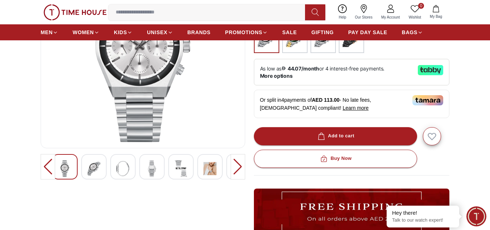
scroll to position [73, 0]
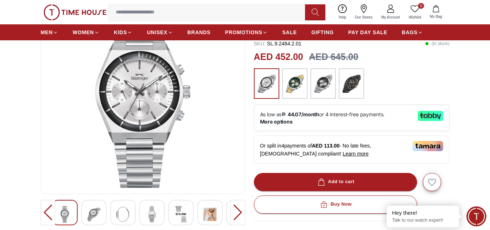
click at [92, 211] on img at bounding box center [93, 214] width 13 height 17
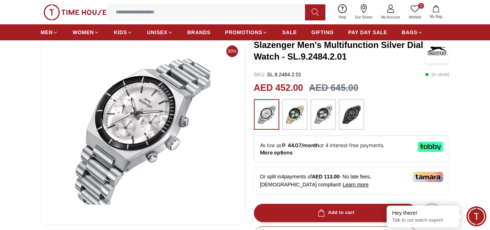
scroll to position [0, 0]
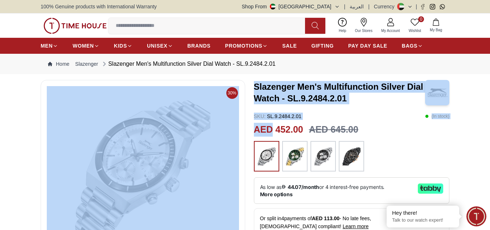
drag, startPoint x: 271, startPoint y: 130, endPoint x: 236, endPoint y: 128, distance: 35.3
click at [263, 130] on h2 "AED 452.00" at bounding box center [278, 130] width 49 height 14
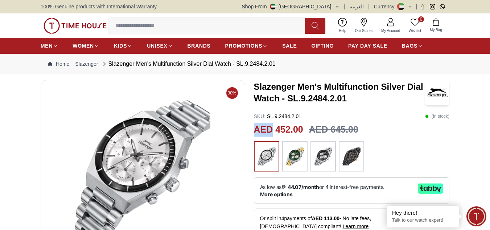
drag, startPoint x: 253, startPoint y: 130, endPoint x: 271, endPoint y: 130, distance: 18.5
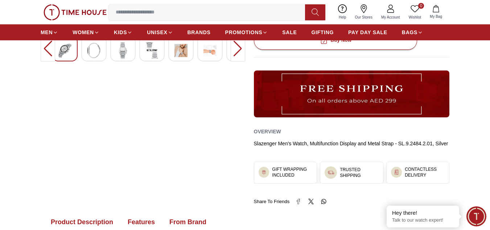
scroll to position [109, 0]
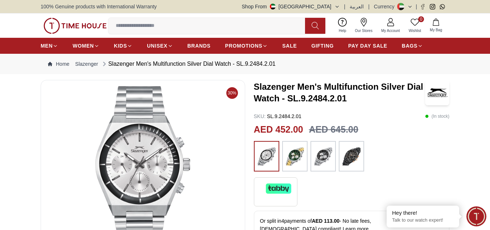
click at [405, 8] on icon at bounding box center [401, 6] width 7 height 7
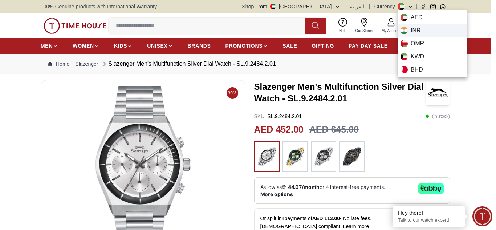
click at [420, 32] on span "INR" at bounding box center [416, 30] width 10 height 9
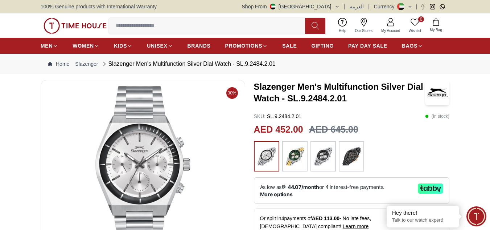
click at [325, 152] on img at bounding box center [323, 155] width 18 height 23
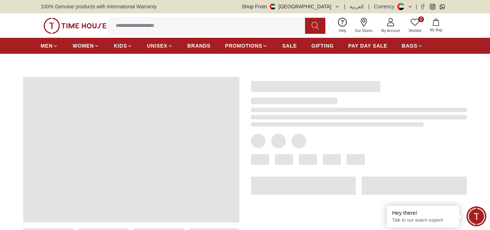
click at [298, 152] on div at bounding box center [354, 164] width 228 height 199
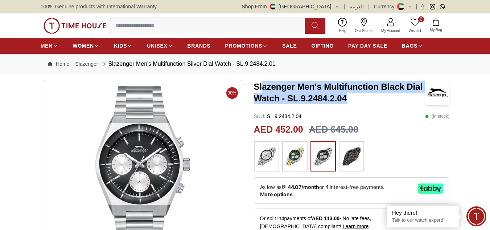
drag, startPoint x: 262, startPoint y: 86, endPoint x: 347, endPoint y: 96, distance: 85.2
click at [347, 96] on h3 "Slazenger Men's Multifunction Black Dial Watch - SL.9.2484.2.04" at bounding box center [340, 92] width 172 height 23
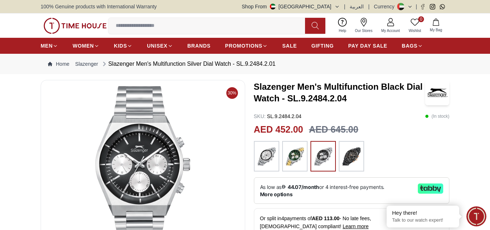
click at [335, 104] on div "Slazenger Men's Multifunction Black Dial Watch - SL.9.2484.2.04" at bounding box center [352, 92] width 196 height 25
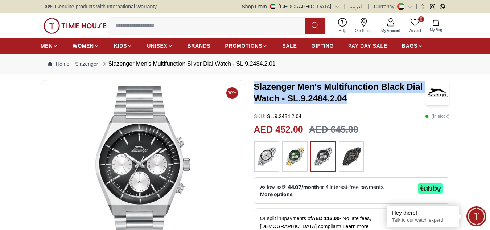
drag, startPoint x: 252, startPoint y: 84, endPoint x: 349, endPoint y: 95, distance: 98.3
copy h3 "Slazenger Men's Multifunction Black Dial Watch - SL.9.2484.2.04"
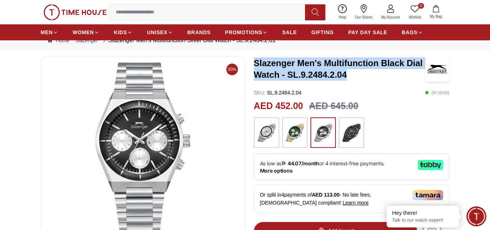
scroll to position [36, 0]
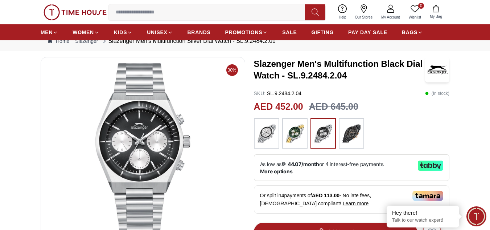
scroll to position [0, 0]
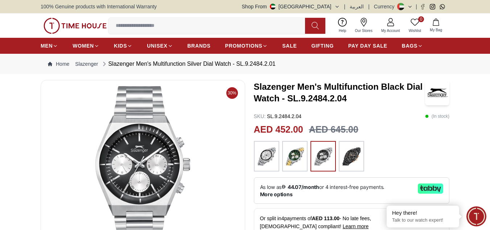
click at [13, 26] on div "0 Wishlist My Bag Help Our Stores My Account 0 Wishlist My Bag" at bounding box center [245, 25] width 490 height 24
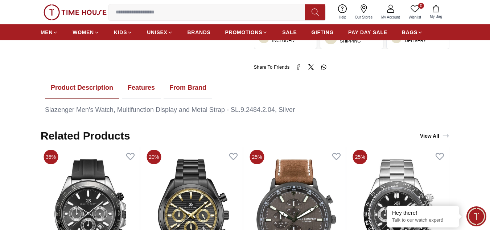
scroll to position [363, 0]
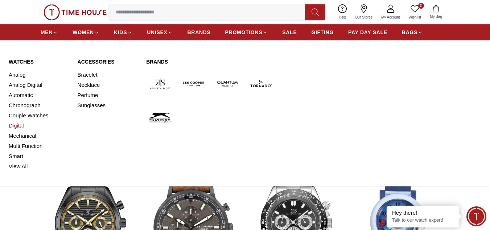
click at [15, 126] on link "Digital" at bounding box center [39, 126] width 60 height 10
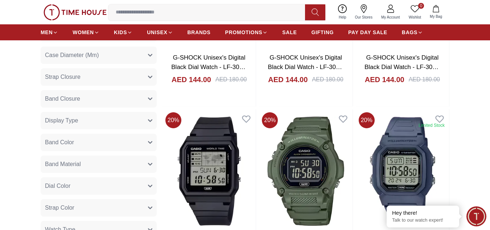
scroll to position [402, 0]
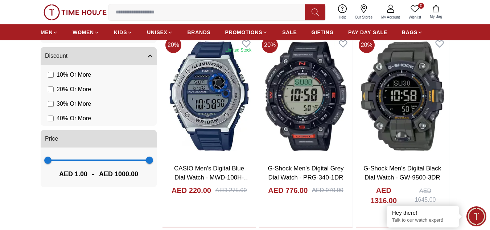
scroll to position [438, 0]
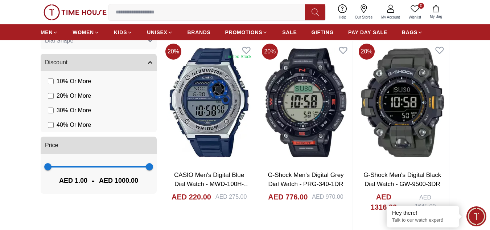
click at [74, 123] on span "40 % Or More" at bounding box center [74, 125] width 34 height 9
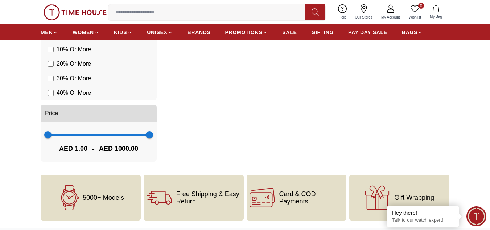
scroll to position [474, 0]
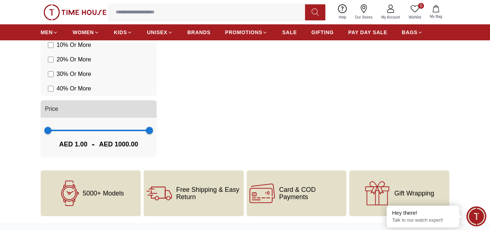
click at [49, 91] on label "40 % Or More" at bounding box center [69, 88] width 43 height 9
click at [77, 61] on span "20 % Or More" at bounding box center [74, 59] width 34 height 9
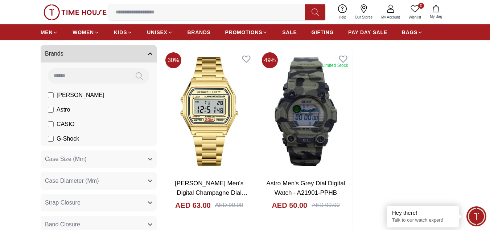
scroll to position [75, 0]
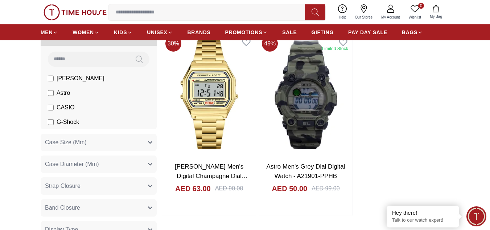
click at [54, 125] on label "G-Shock" at bounding box center [63, 122] width 31 height 9
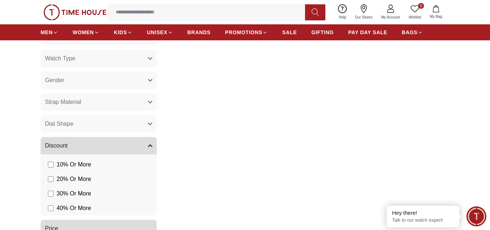
scroll to position [363, 0]
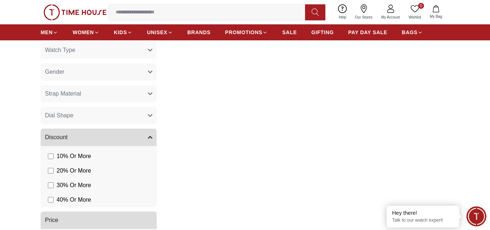
click at [61, 171] on span "20 % Or More" at bounding box center [74, 170] width 34 height 9
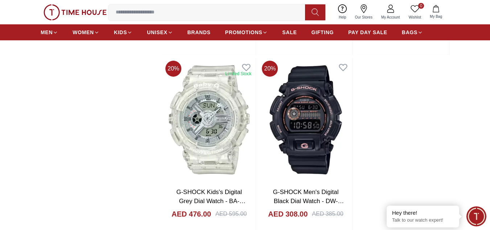
scroll to position [1234, 0]
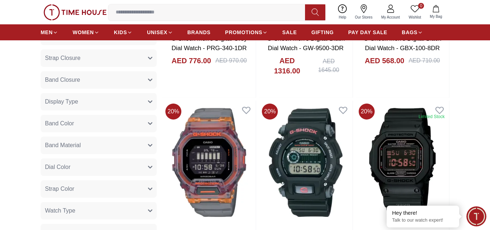
scroll to position [109, 0]
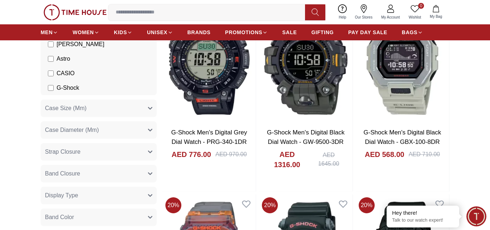
click at [66, 84] on span "G-Shock" at bounding box center [68, 87] width 23 height 9
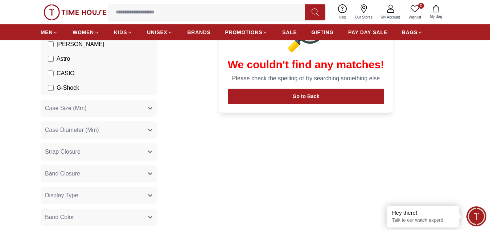
click at [69, 76] on span "CASIO" at bounding box center [66, 73] width 18 height 9
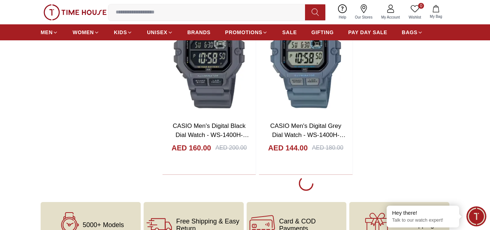
scroll to position [1234, 0]
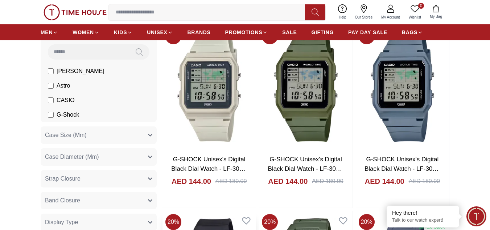
scroll to position [73, 0]
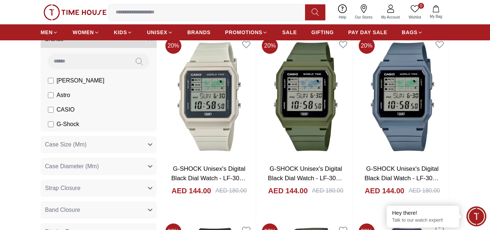
click at [67, 111] on span "CASIO" at bounding box center [66, 109] width 18 height 9
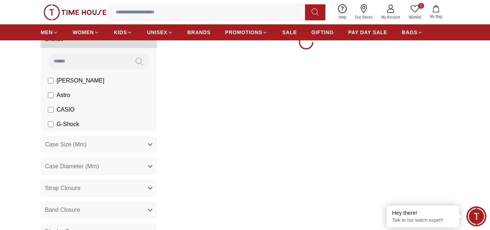
click at [66, 95] on span "Astro" at bounding box center [63, 95] width 13 height 9
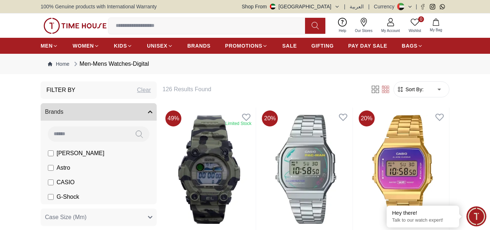
click at [63, 166] on span "Astro" at bounding box center [63, 167] width 13 height 9
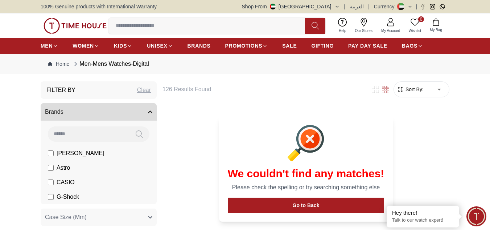
click at [80, 156] on span "[PERSON_NAME]" at bounding box center [81, 153] width 48 height 9
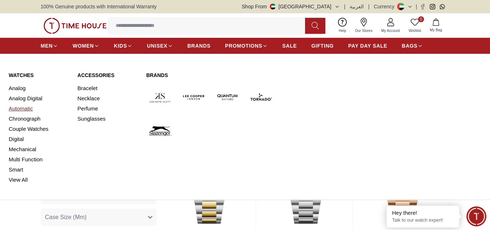
click at [18, 109] on link "Automatic" at bounding box center [39, 108] width 60 height 10
